Goal: Ask a question

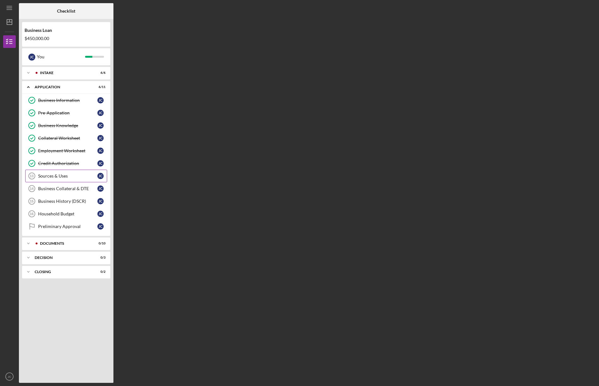
click at [45, 173] on div "Sources & Uses" at bounding box center [67, 175] width 59 height 5
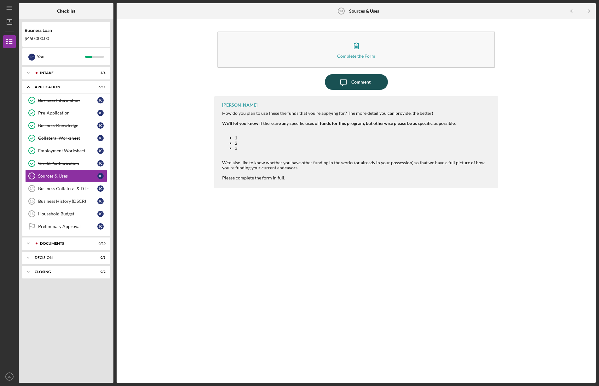
click at [358, 82] on div "Comment" at bounding box center [360, 82] width 19 height 16
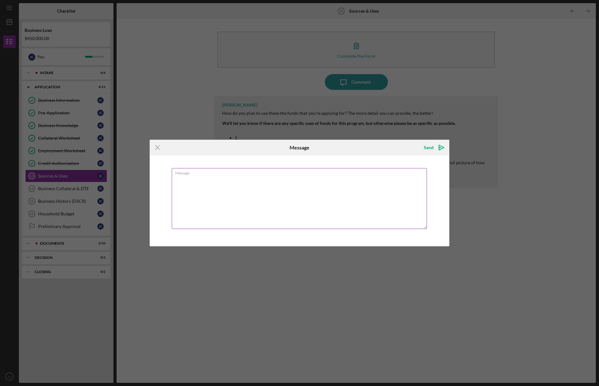
click at [232, 179] on textarea "Message" at bounding box center [299, 198] width 255 height 61
drag, startPoint x: 318, startPoint y: 183, endPoint x: 189, endPoint y: 186, distance: 129.5
click at [186, 183] on textarea "Hi [PERSON_NAME], how do I change the personal information to reflect [PERSON_N…" at bounding box center [299, 198] width 255 height 61
click at [186, 184] on textarea "Hi [PERSON_NAME], how do I change the personal information to reflect [PERSON_N…" at bounding box center [299, 198] width 255 height 61
click at [236, 182] on textarea "Hi [PERSON_NAME], how do I change the personal information to reflect [PERSON_N…" at bounding box center [299, 198] width 255 height 61
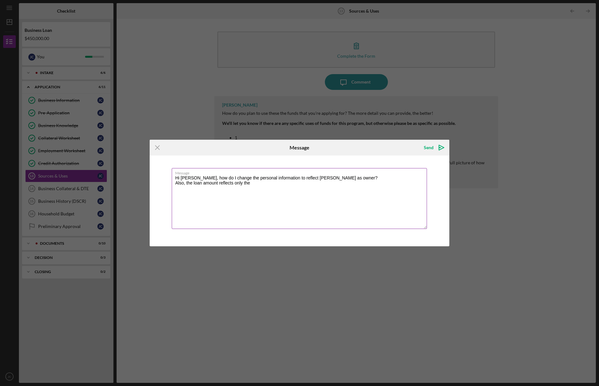
click at [218, 184] on textarea "Hi [PERSON_NAME], how do I change the personal information to reflect [PERSON_N…" at bounding box center [299, 198] width 255 height 61
drag, startPoint x: 274, startPoint y: 183, endPoint x: 278, endPoint y: 184, distance: 3.8
click at [274, 183] on textarea "Hi [PERSON_NAME], how do I change the personal information to reflect [PERSON_N…" at bounding box center [299, 198] width 255 height 61
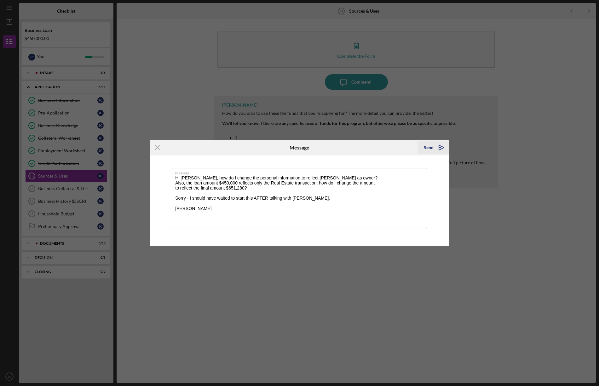
type textarea "Hi [PERSON_NAME], how do I change the personal information to reflect [PERSON_N…"
click at [429, 146] on div "Send" at bounding box center [429, 147] width 10 height 13
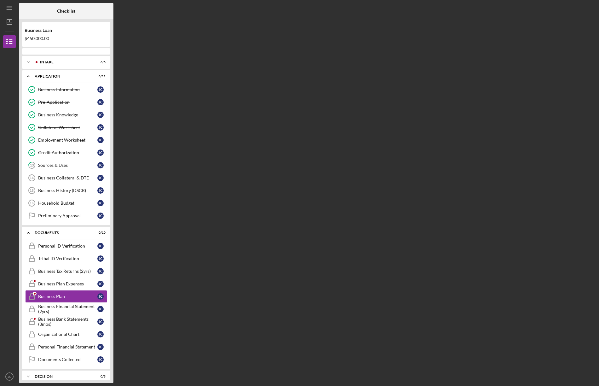
scroll to position [21, 0]
